Goal: Task Accomplishment & Management: Manage account settings

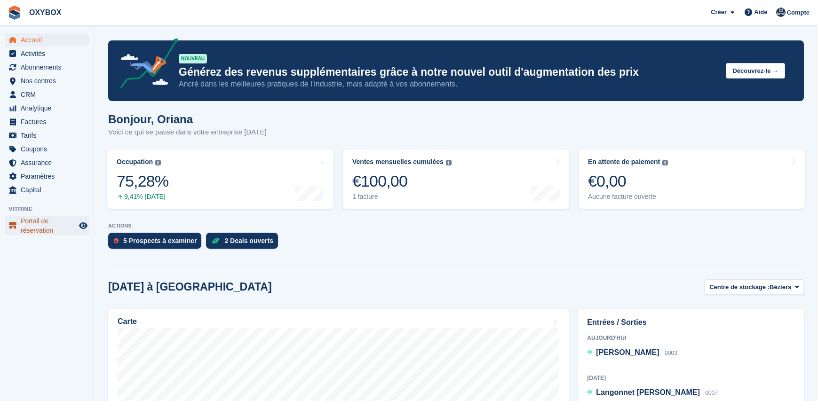
click at [64, 222] on span "Portail de réservation" at bounding box center [49, 225] width 56 height 19
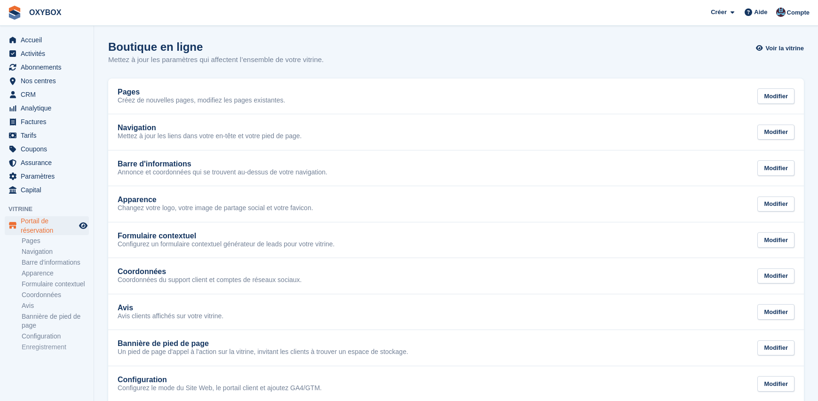
scroll to position [2, 0]
click at [32, 339] on link "Configuration" at bounding box center [55, 334] width 67 height 9
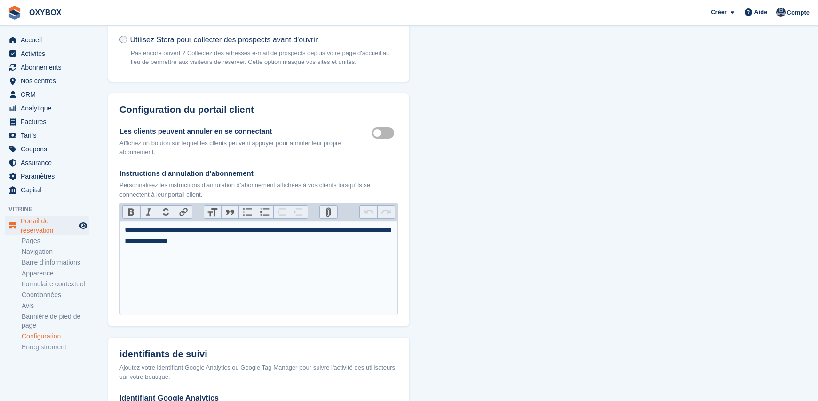
scroll to position [214, 0]
